Goal: Task Accomplishment & Management: Manage account settings

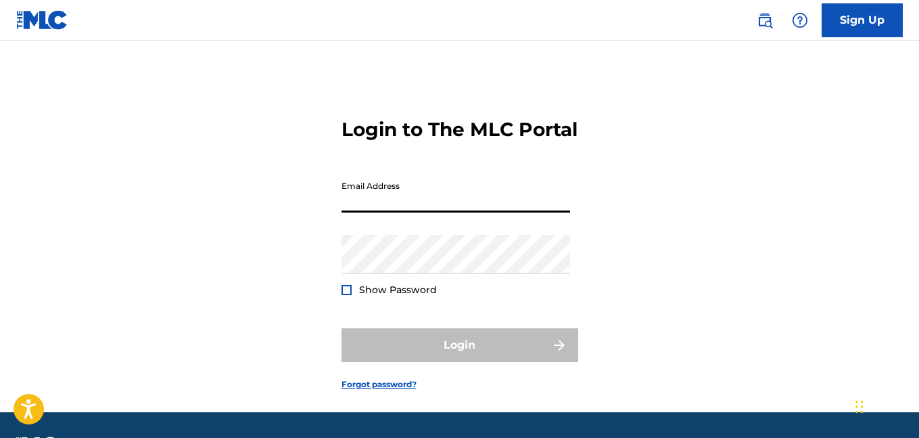
click at [388, 209] on input "Email Address" at bounding box center [456, 193] width 229 height 39
type input "[PERSON_NAME][EMAIL_ADDRESS][PERSON_NAME][DOMAIN_NAME]"
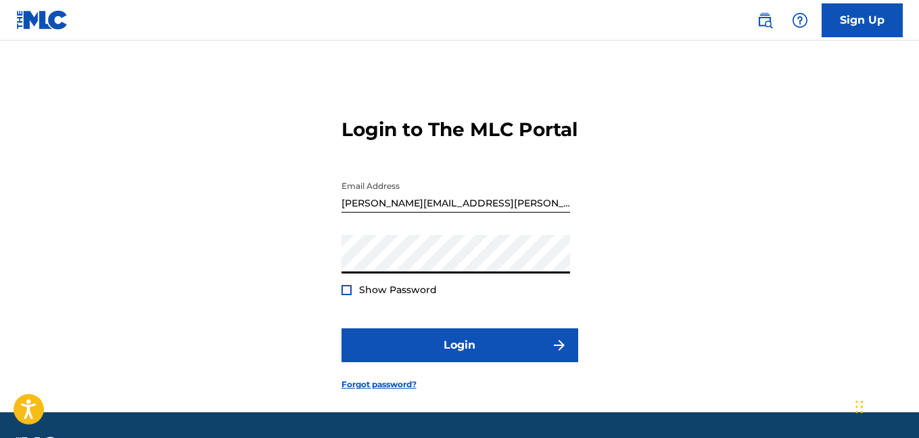
click at [347, 295] on div at bounding box center [347, 290] width 10 height 10
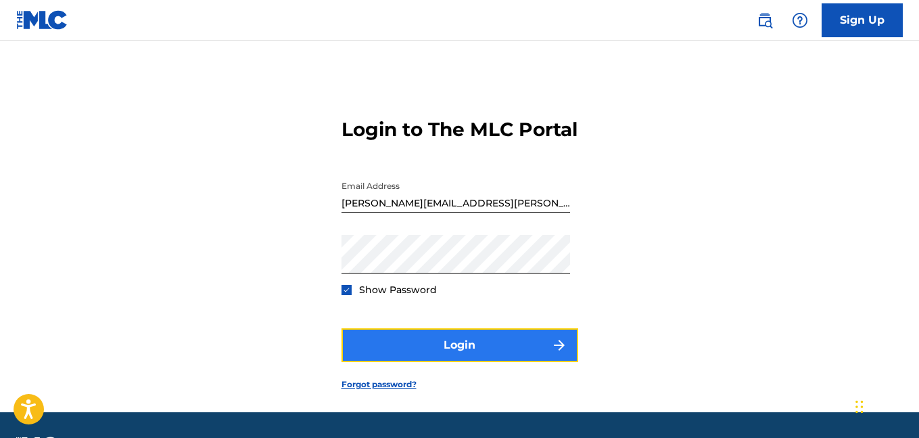
click at [487, 362] on button "Login" at bounding box center [460, 345] width 237 height 34
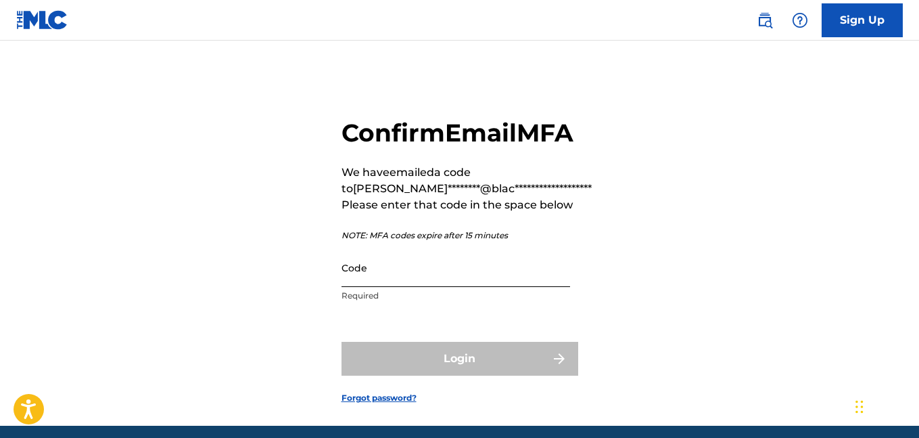
click at [421, 287] on input "Code" at bounding box center [456, 267] width 229 height 39
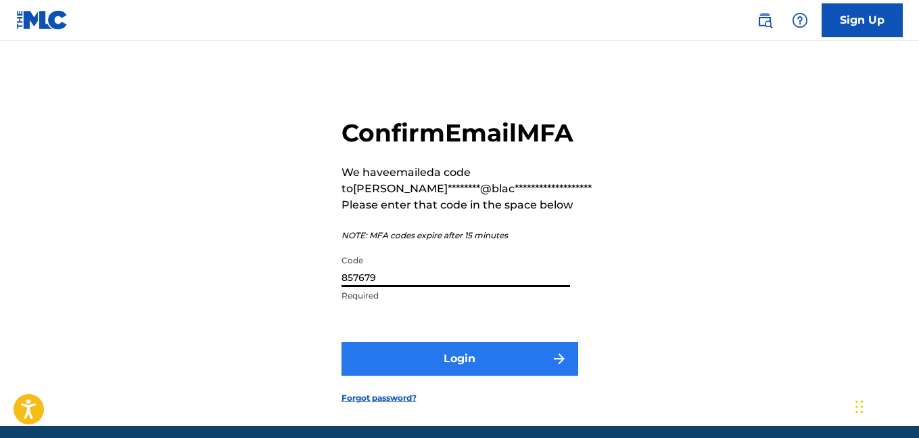
type input "857679"
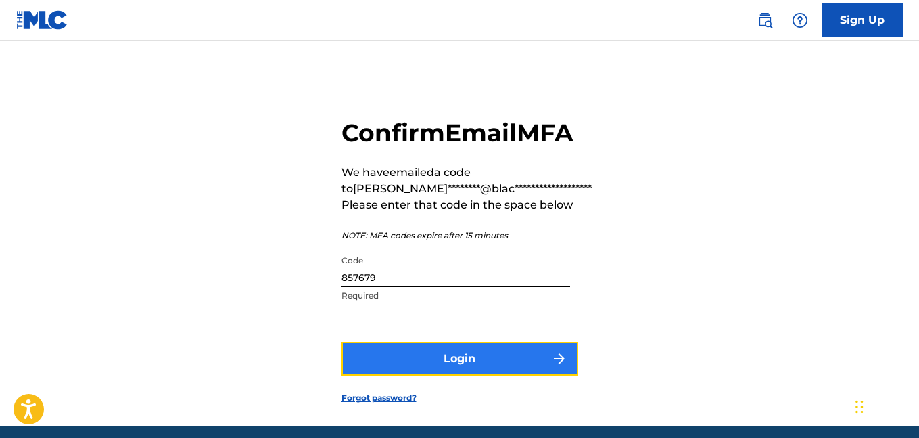
click at [494, 375] on button "Login" at bounding box center [460, 359] width 237 height 34
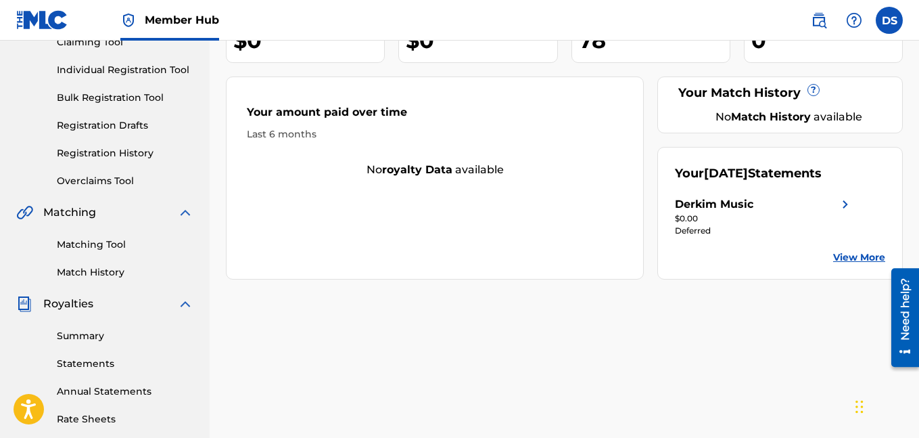
scroll to position [283, 0]
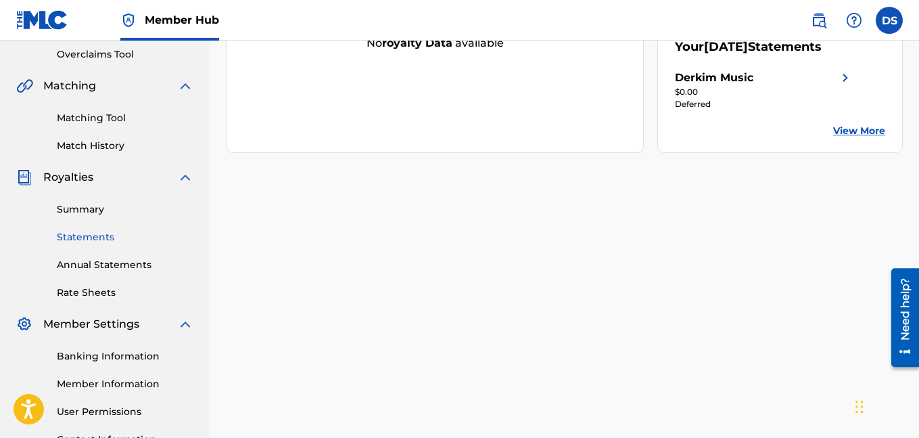
click at [108, 241] on link "Statements" at bounding box center [125, 237] width 137 height 14
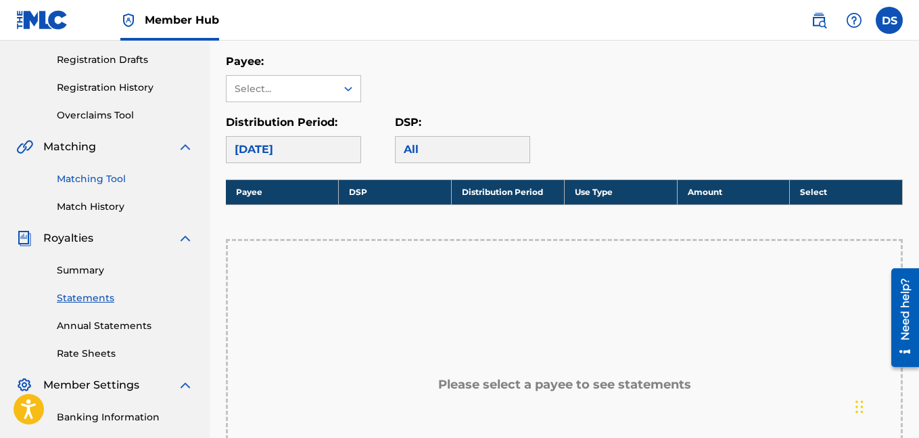
scroll to position [222, 0]
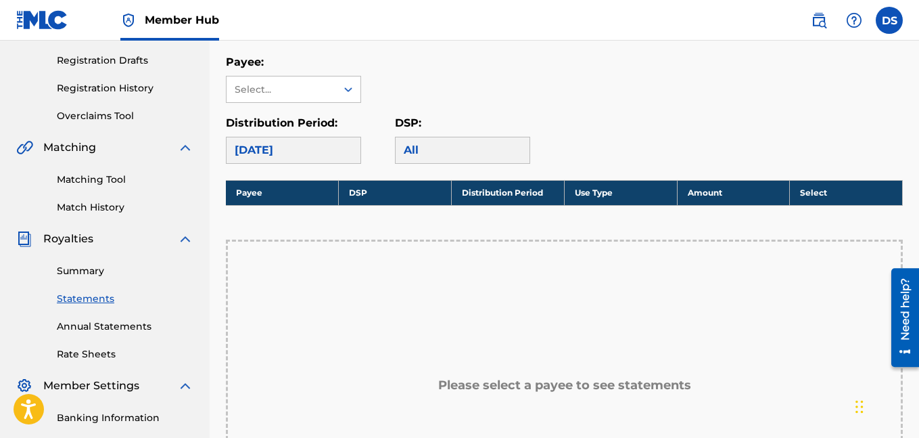
click at [332, 145] on div "[DATE]" at bounding box center [293, 150] width 135 height 27
click at [425, 148] on div "All" at bounding box center [462, 150] width 135 height 27
click at [145, 331] on link "Annual Statements" at bounding box center [125, 326] width 137 height 14
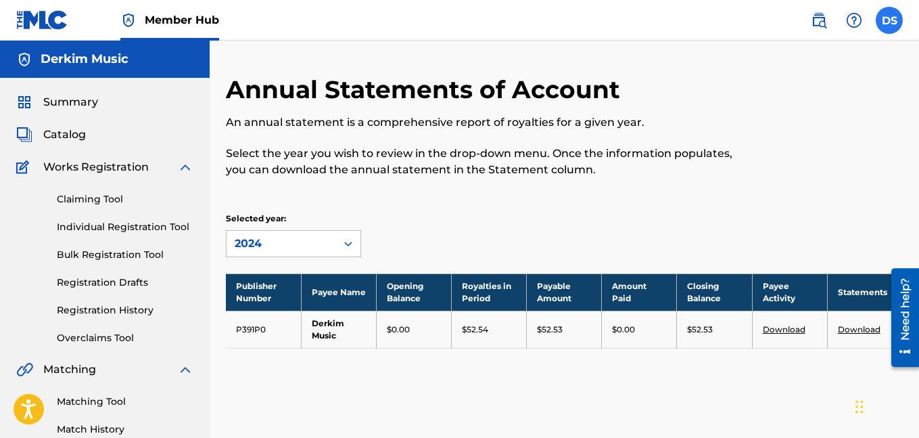
click at [889, 24] on label at bounding box center [889, 20] width 27 height 27
click at [889, 20] on input "[PERSON_NAME] Shaw [EMAIL_ADDRESS][PERSON_NAME][DOMAIN_NAME] Notification Prefe…" at bounding box center [889, 20] width 0 height 0
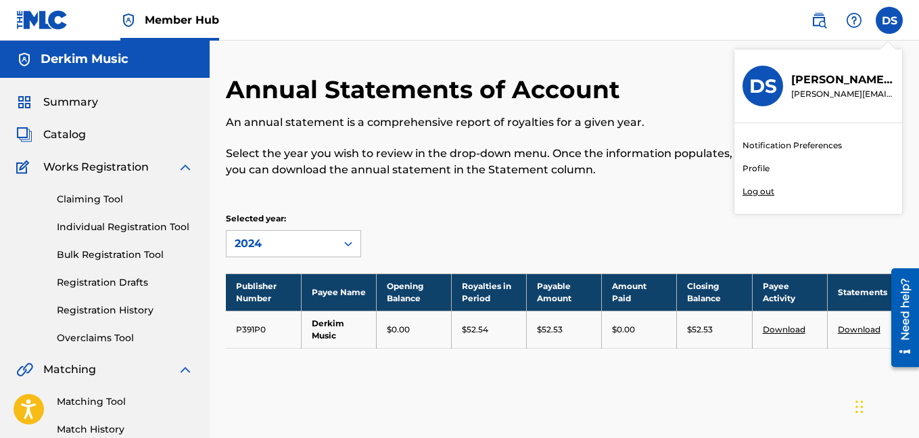
click at [762, 196] on p "Log out" at bounding box center [759, 191] width 32 height 12
click at [889, 20] on input "[PERSON_NAME] Shaw [EMAIL_ADDRESS][PERSON_NAME][DOMAIN_NAME] Notification Prefe…" at bounding box center [889, 20] width 0 height 0
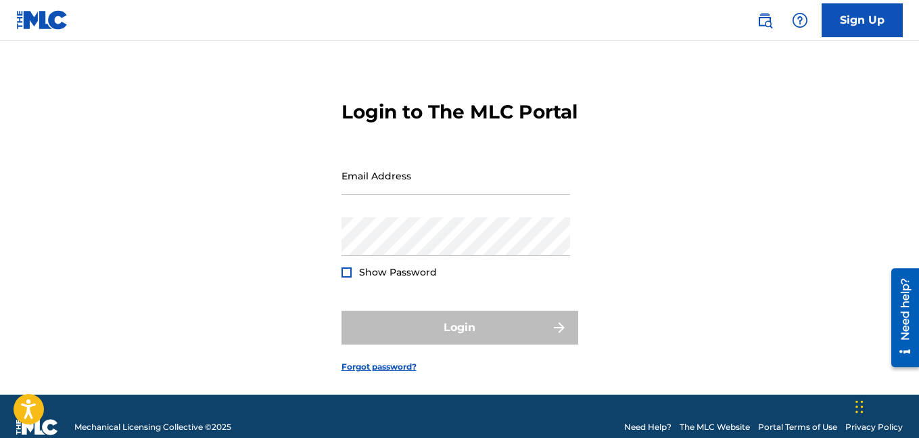
scroll to position [21, 0]
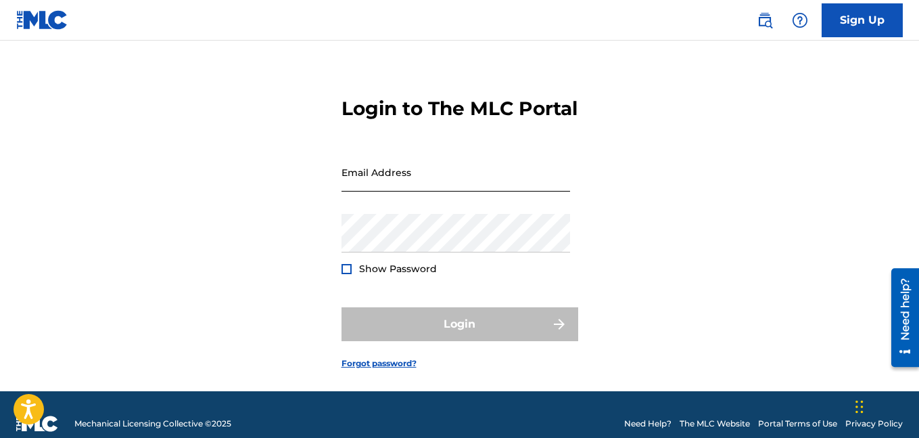
click at [404, 191] on input "Email Address" at bounding box center [456, 172] width 229 height 39
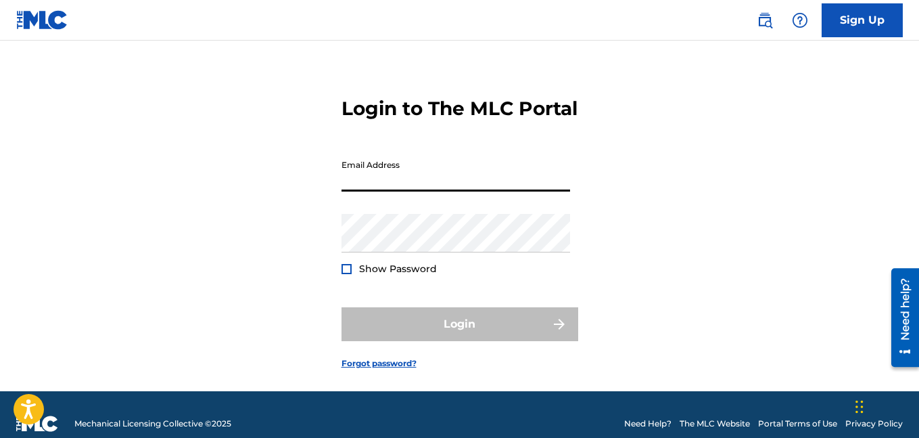
type input "[PERSON_NAME][EMAIL_ADDRESS][PERSON_NAME][DOMAIN_NAME]"
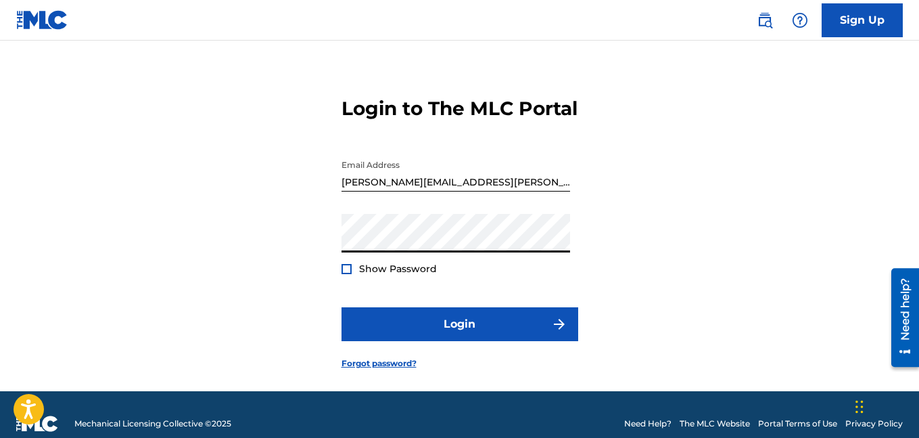
click at [348, 274] on div at bounding box center [347, 269] width 10 height 10
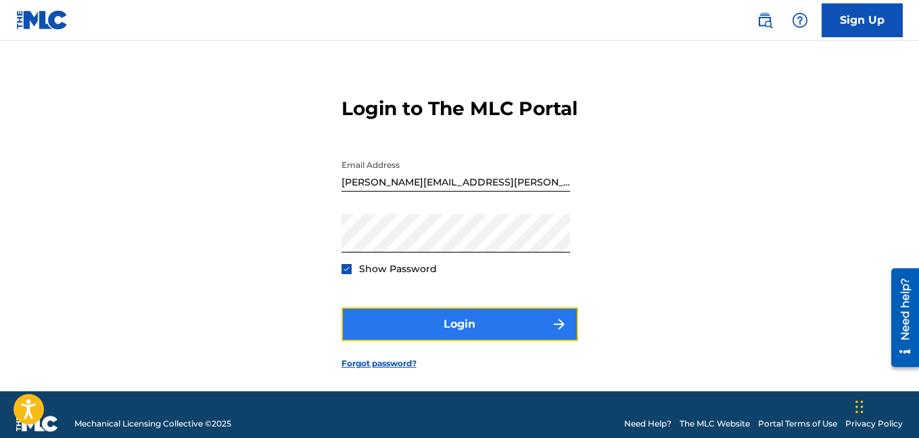
click at [490, 341] on button "Login" at bounding box center [460, 324] width 237 height 34
click at [474, 333] on button "Login" at bounding box center [460, 324] width 237 height 34
